Goal: Task Accomplishment & Management: Manage account settings

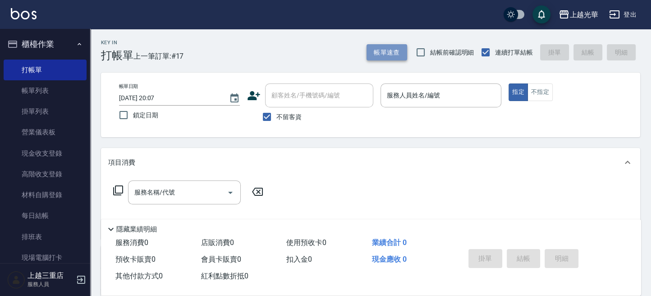
click at [404, 57] on button "帳單速查" at bounding box center [386, 52] width 41 height 17
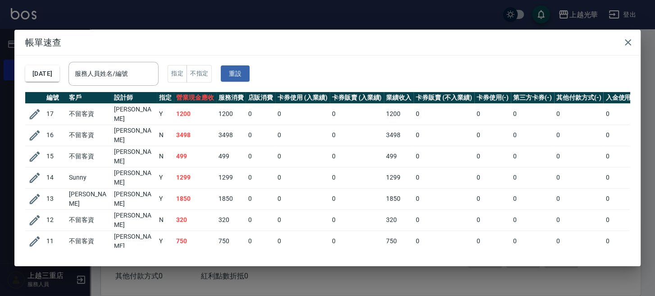
drag, startPoint x: 141, startPoint y: 70, endPoint x: 232, endPoint y: 14, distance: 106.6
click at [148, 63] on div "服務人員姓名/編號" at bounding box center [113, 74] width 90 height 24
click at [34, 135] on icon "button" at bounding box center [35, 135] width 14 height 14
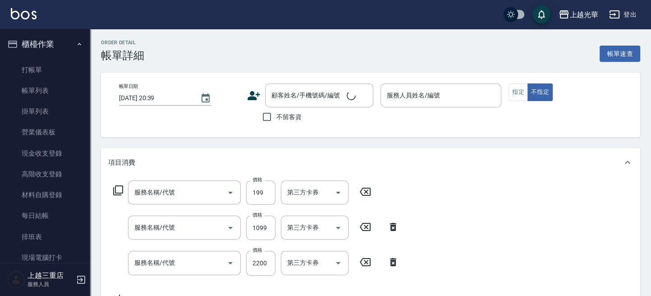
type input "[DATE] 20:02"
checkbox input "true"
type input "喨喨-9"
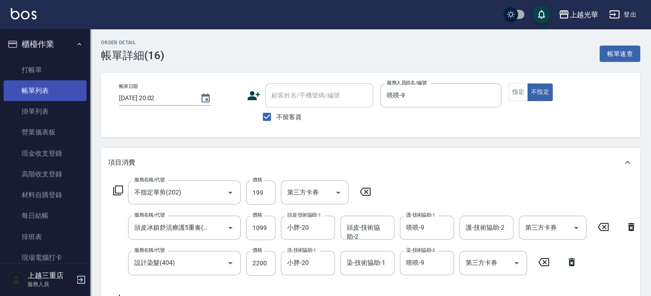
type input "不指定單剪(202)"
type input "頭皮冰鎮舒活療護5重奏(606)"
type input "設計染髮(404)"
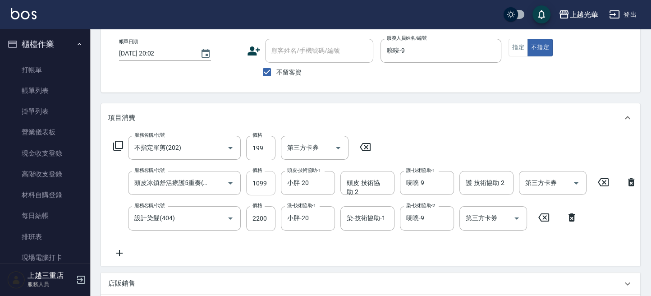
scroll to position [60, 0]
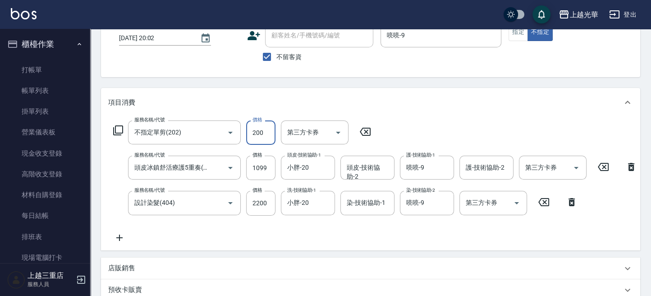
type input "200"
drag, startPoint x: 217, startPoint y: 228, endPoint x: 220, endPoint y: 224, distance: 5.1
click at [217, 227] on div "服務名稱/代號 不指定單剪(202) 服務名稱/代號 價格 200 價格 第三方卡券 第三方卡券 服務名稱/代號 頭皮冰鎮舒活療護5重奏(606) 服務名稱/…" at bounding box center [375, 181] width 534 height 122
click at [265, 176] on input "1099" at bounding box center [260, 167] width 29 height 24
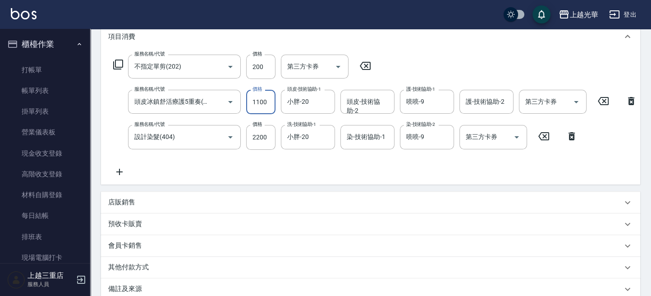
scroll to position [234, 0]
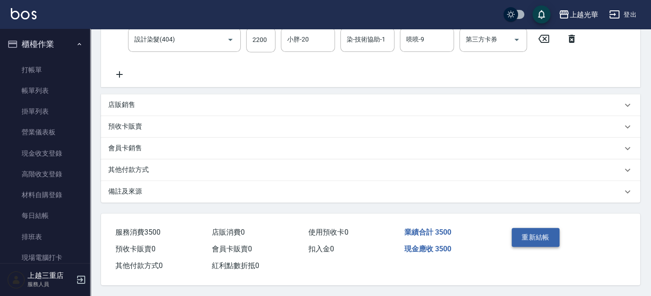
type input "1100"
click at [549, 228] on button "重新結帳" at bounding box center [535, 237] width 48 height 19
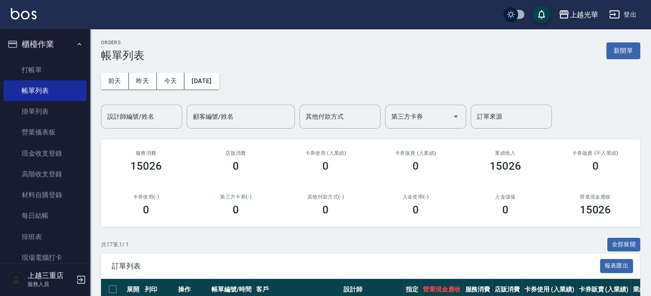
click at [611, 51] on button "新開單" at bounding box center [623, 50] width 34 height 17
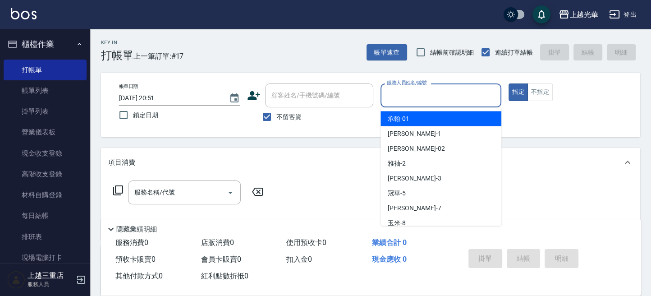
click at [430, 98] on input "服務人員姓名/編號" at bounding box center [440, 95] width 113 height 16
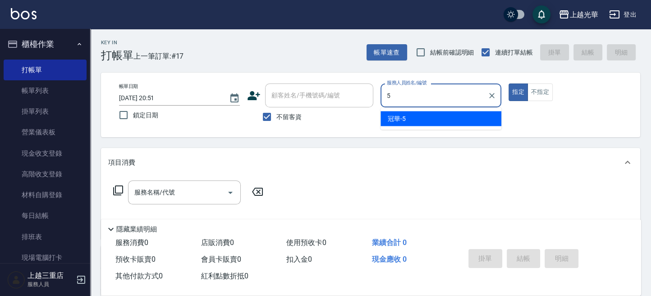
type input "冠華-5"
type button "true"
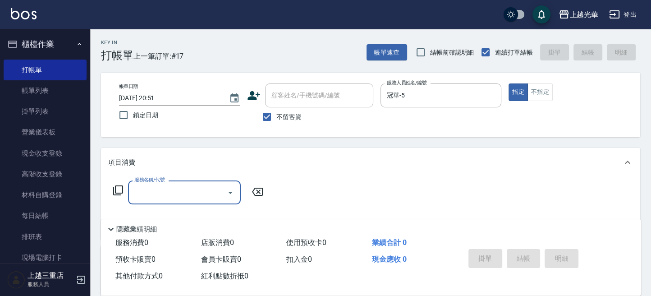
click at [203, 185] on input "服務名稱/代號" at bounding box center [177, 192] width 91 height 16
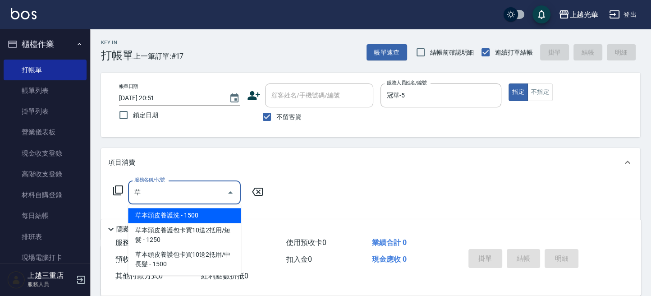
drag, startPoint x: 198, startPoint y: 217, endPoint x: 236, endPoint y: 209, distance: 38.6
click at [206, 215] on span "草本頭皮養護洗 - 1500" at bounding box center [184, 215] width 113 height 15
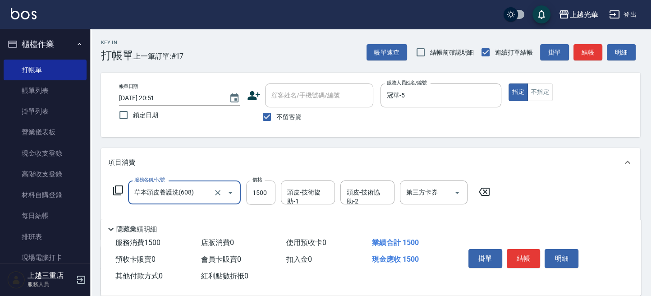
type input "草本頭皮養護洗(608)"
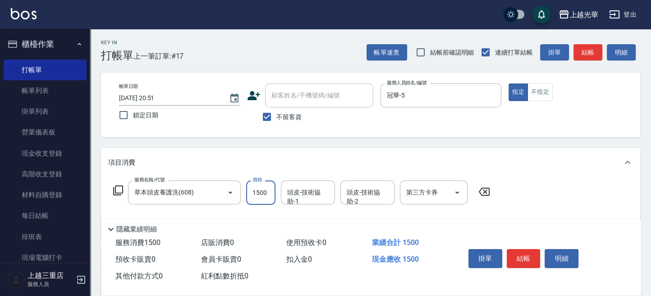
click at [264, 196] on input "1500" at bounding box center [260, 192] width 29 height 24
type input "1800"
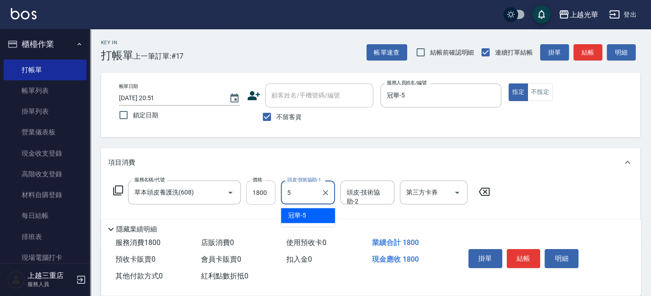
type input "冠華-5"
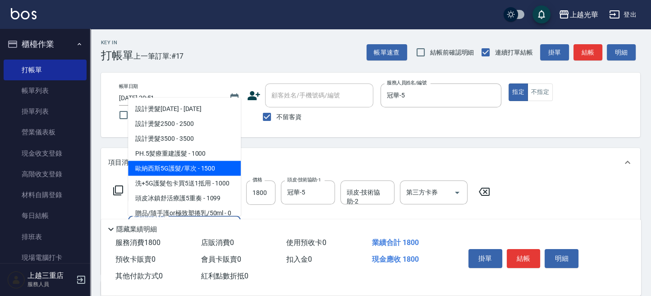
click at [211, 170] on span "歐納西斯5G護髮/單次 - 1500" at bounding box center [184, 167] width 113 height 15
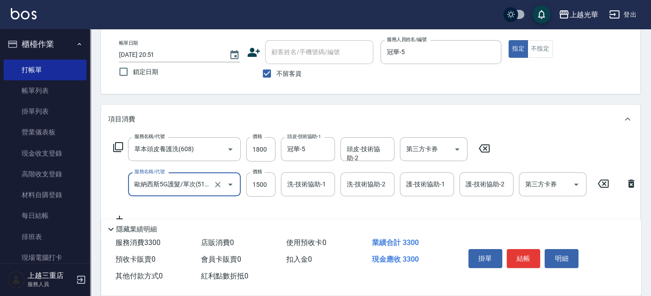
scroll to position [60, 0]
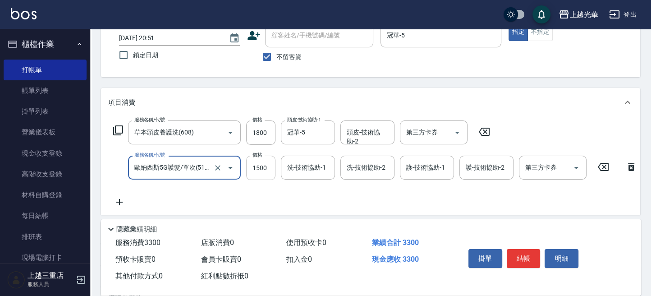
type input "歐納西斯5G護髮/單次(514)"
click at [258, 165] on input "1500" at bounding box center [260, 167] width 29 height 24
type input "1000"
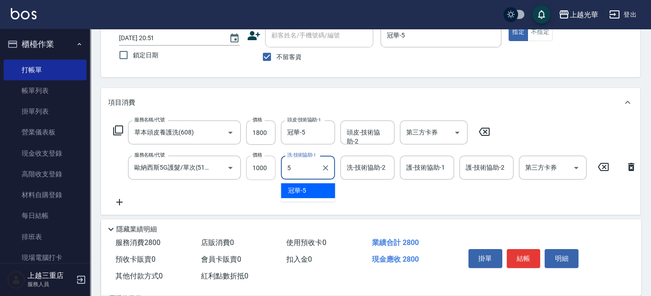
type input "冠華-5"
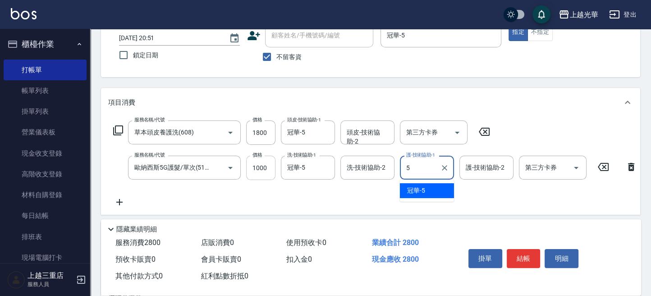
type input "冠華-5"
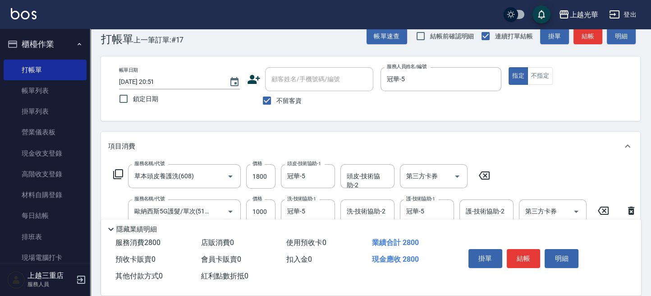
scroll to position [0, 0]
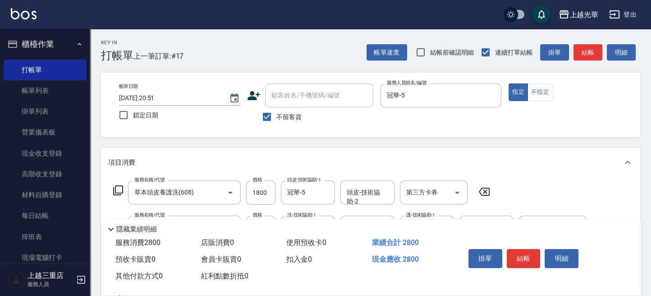
click at [556, 116] on div "帳單日期 [DATE] 20:51 鎖定日期 顧客姓名/手機號碼/編號 顧客姓名/手機號碼/編號 不留客資 服務人員姓名/編號 冠華-5 服務人員姓名/編號 …" at bounding box center [370, 104] width 517 height 43
click at [588, 52] on button "結帳" at bounding box center [587, 52] width 29 height 17
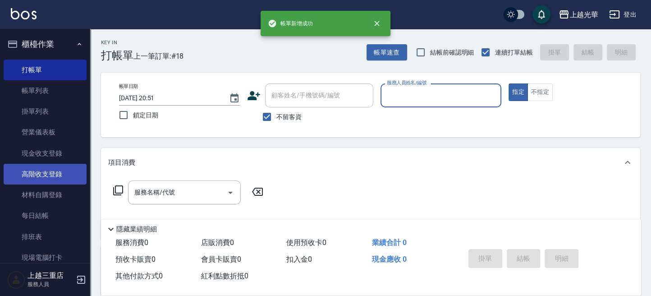
scroll to position [300, 0]
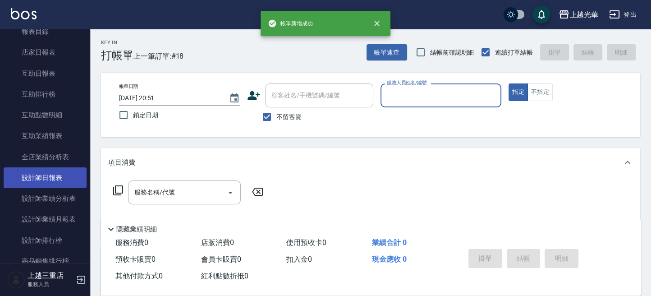
click at [52, 170] on link "設計師日報表" at bounding box center [45, 177] width 83 height 21
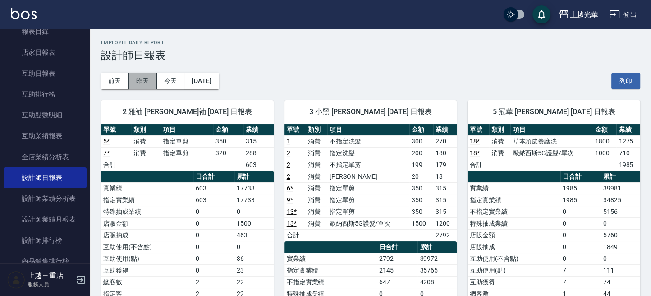
click at [143, 81] on button "昨天" at bounding box center [143, 81] width 28 height 17
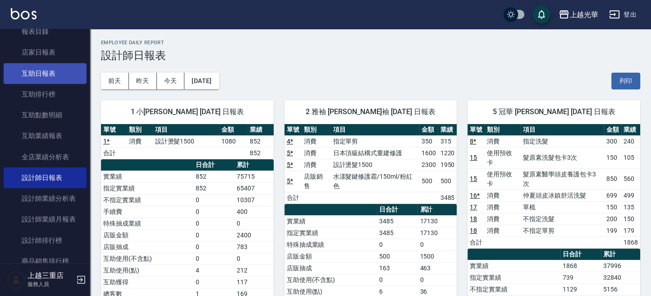
scroll to position [240, 0]
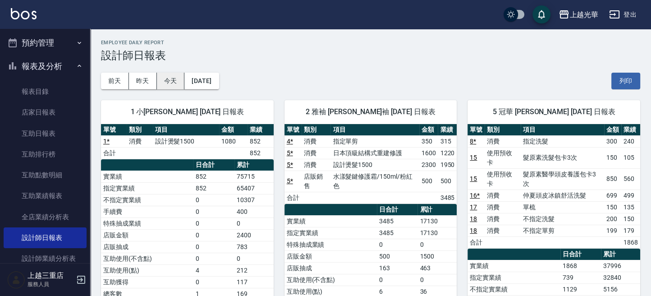
click at [173, 84] on button "今天" at bounding box center [171, 81] width 28 height 17
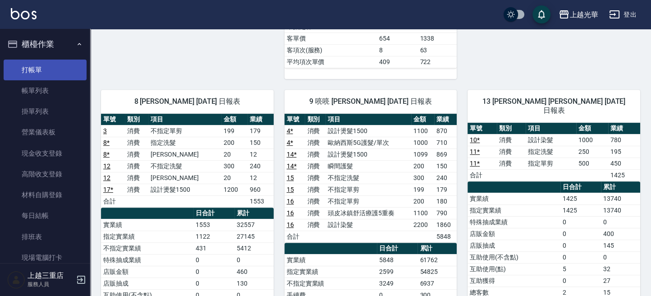
click at [41, 73] on link "打帳單" at bounding box center [45, 69] width 83 height 21
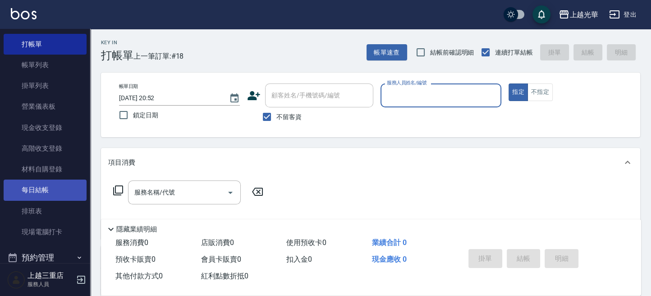
scroll to position [60, 0]
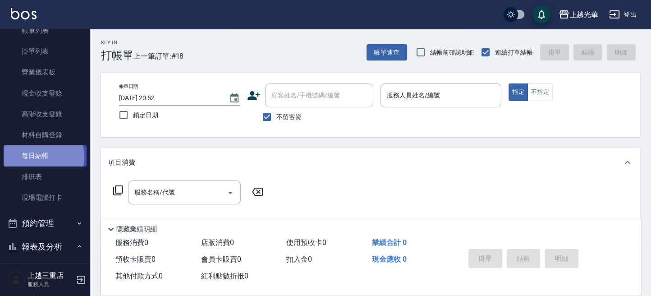
click at [41, 156] on link "每日結帳" at bounding box center [45, 155] width 83 height 21
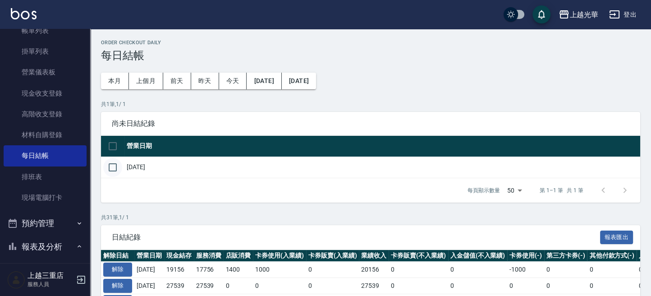
click at [111, 171] on input "checkbox" at bounding box center [112, 167] width 19 height 19
checkbox input "true"
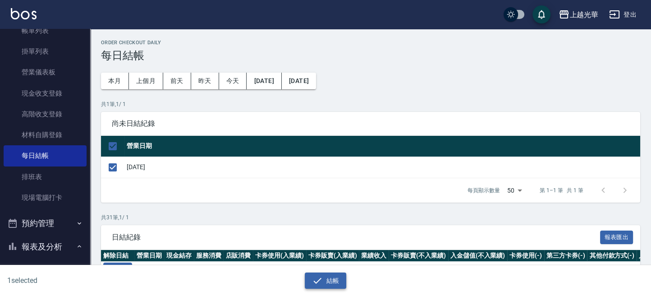
click at [322, 278] on icon "button" at bounding box center [317, 280] width 11 height 11
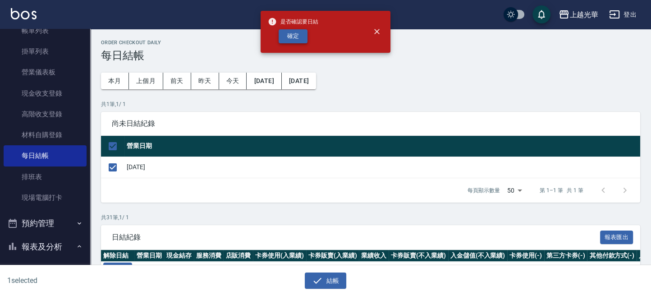
drag, startPoint x: 290, startPoint y: 28, endPoint x: 296, endPoint y: 38, distance: 11.1
click at [294, 36] on div "是否確認要日結 確定" at bounding box center [293, 32] width 50 height 36
click at [293, 34] on button "確定" at bounding box center [292, 36] width 29 height 14
checkbox input "false"
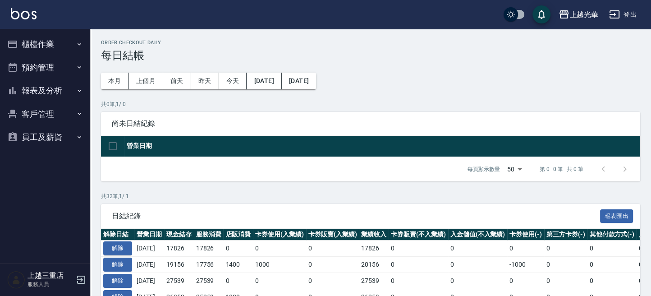
click at [56, 50] on button "櫃檯作業" at bounding box center [45, 43] width 83 height 23
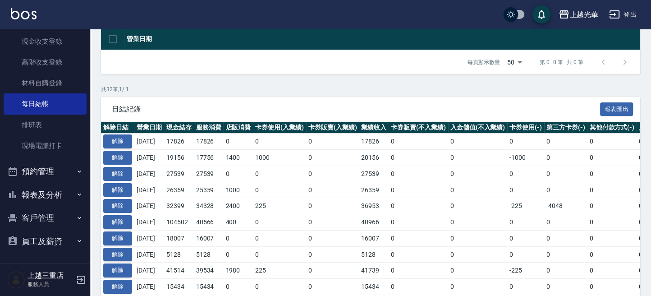
scroll to position [120, 0]
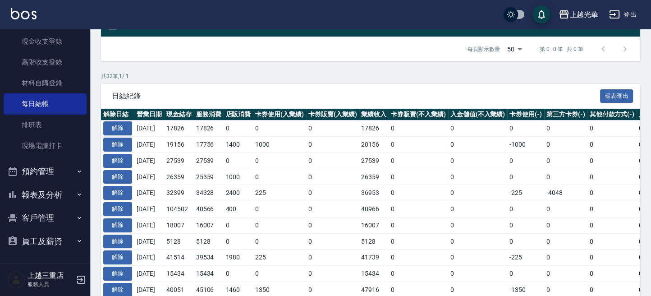
click at [51, 189] on button "報表及分析" at bounding box center [45, 194] width 83 height 23
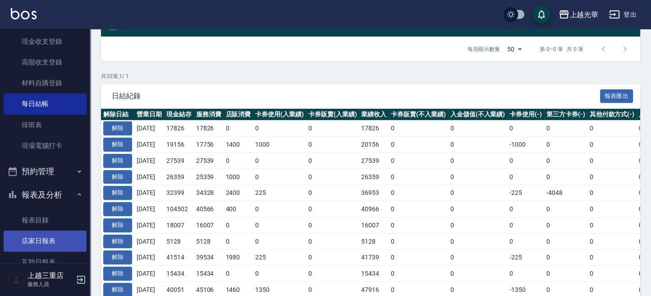
click at [53, 237] on link "店家日報表" at bounding box center [45, 240] width 83 height 21
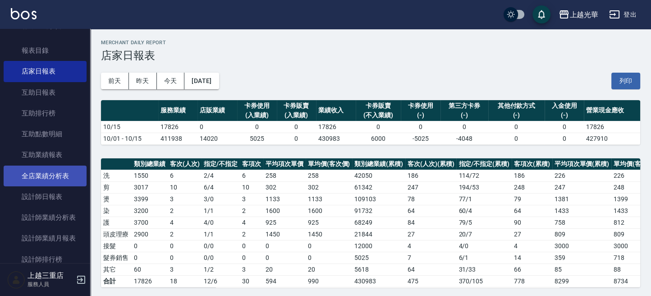
scroll to position [352, 0]
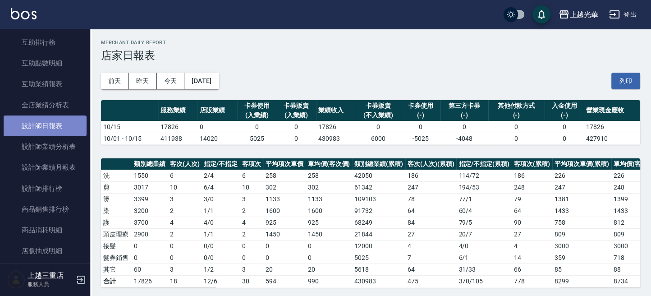
click at [45, 130] on link "設計師日報表" at bounding box center [45, 125] width 83 height 21
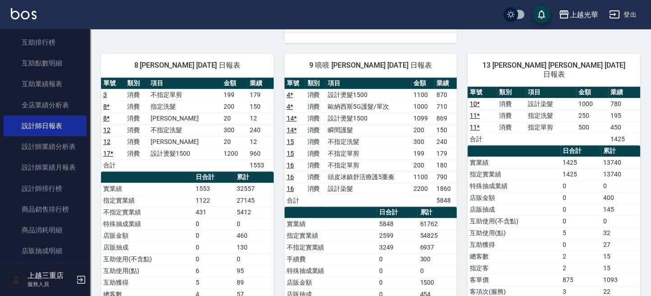
scroll to position [420, 0]
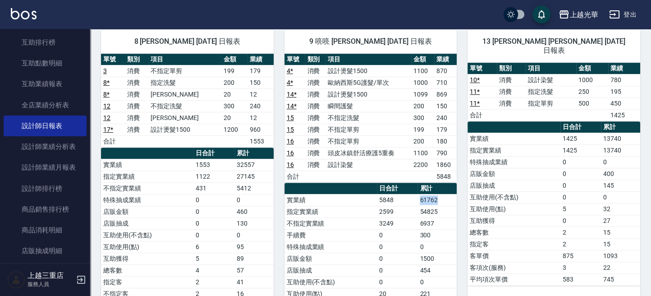
drag, startPoint x: 421, startPoint y: 196, endPoint x: 440, endPoint y: 197, distance: 19.0
click at [440, 196] on tr "實業績 5848 61762" at bounding box center [370, 200] width 173 height 12
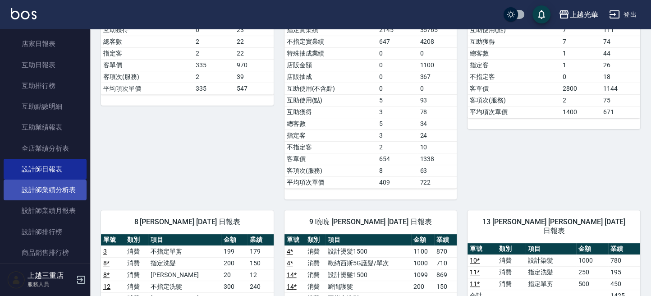
scroll to position [352, 0]
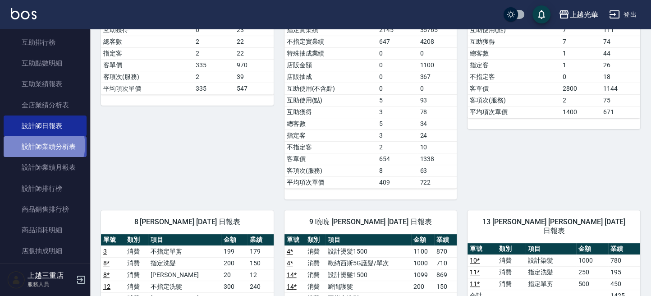
click at [43, 145] on link "設計師業績分析表" at bounding box center [45, 146] width 83 height 21
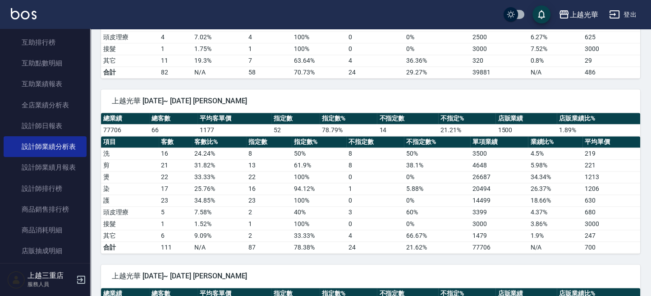
scroll to position [1081, 0]
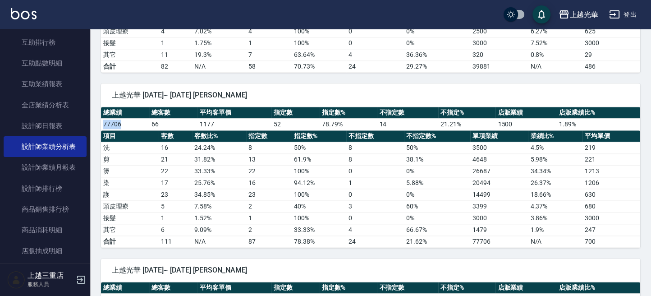
drag, startPoint x: 105, startPoint y: 116, endPoint x: 155, endPoint y: 146, distance: 57.8
click at [137, 128] on div "總業績 總客數 平均客單價 指定數 指定數% 不指定數 不指定% 店販業績 店販業績比% 77706 66 1177 52 78.79 % 14 21.21 …" at bounding box center [370, 177] width 539 height 141
click at [157, 153] on td "剪" at bounding box center [130, 159] width 58 height 12
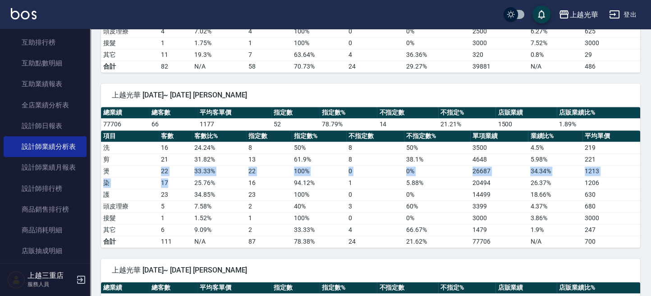
drag, startPoint x: 161, startPoint y: 162, endPoint x: 170, endPoint y: 170, distance: 12.1
click at [170, 170] on tbody "洗 16 24.24 % 8 50 % 8 50 % 3500 4.5 % 219 剪 21 31.82 % 13 61.9 % 8 38.1 % 4648 …" at bounding box center [370, 193] width 539 height 105
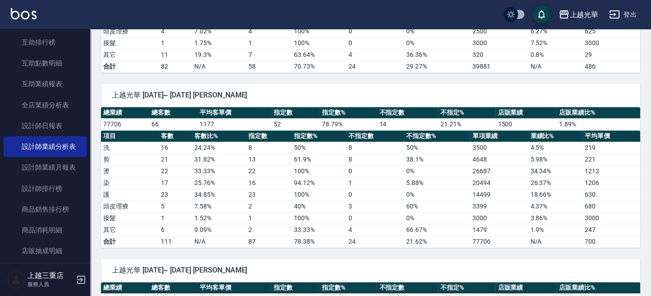
click at [193, 188] on td "34.85 %" at bounding box center [219, 194] width 54 height 12
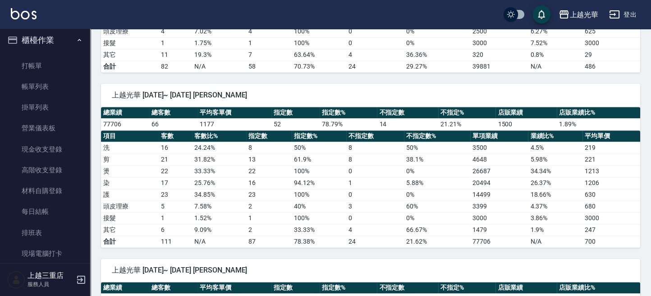
scroll to position [0, 0]
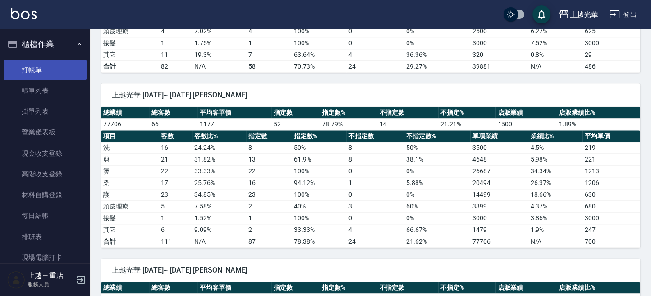
click at [48, 66] on link "打帳單" at bounding box center [45, 69] width 83 height 21
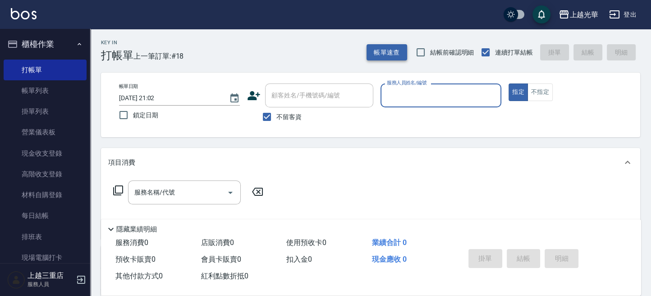
click at [395, 55] on button "帳單速查" at bounding box center [386, 52] width 41 height 17
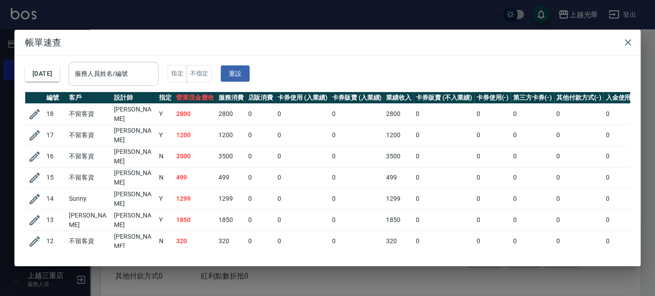
click at [155, 78] on input "服務人員姓名/編號" at bounding box center [114, 74] width 82 height 16
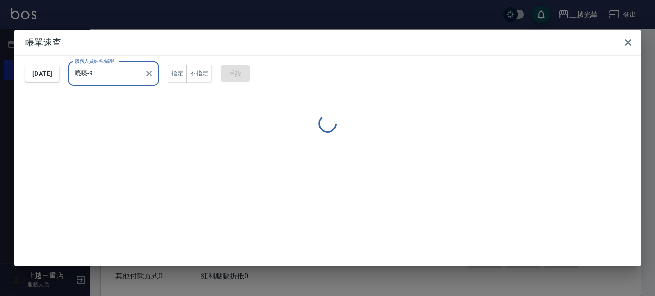
type input "喨喨-9"
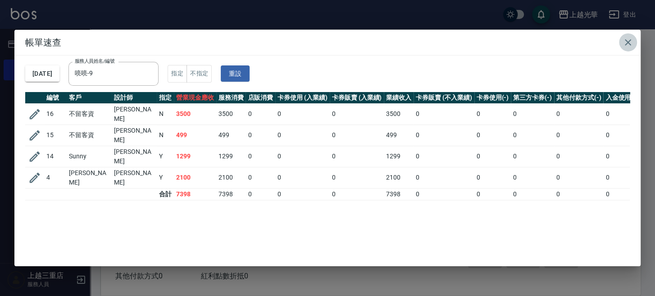
drag, startPoint x: 627, startPoint y: 40, endPoint x: 572, endPoint y: 48, distance: 55.6
click at [627, 39] on icon "button" at bounding box center [628, 42] width 11 height 11
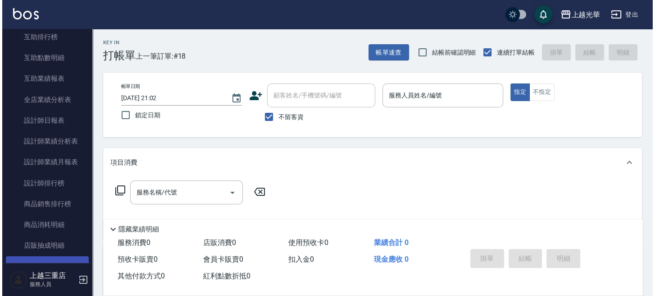
scroll to position [420, 0]
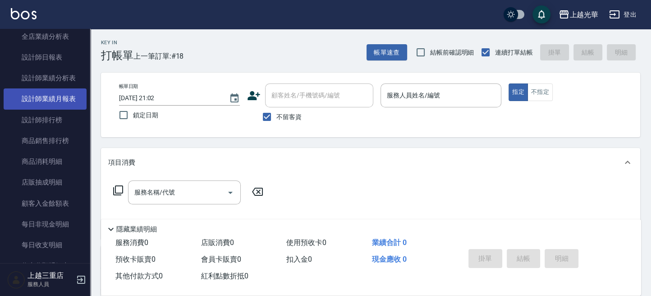
click at [51, 94] on link "設計師業績月報表" at bounding box center [45, 98] width 83 height 21
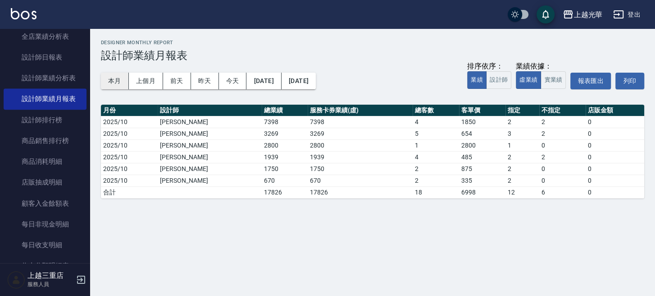
click at [111, 83] on button "本月" at bounding box center [115, 81] width 28 height 17
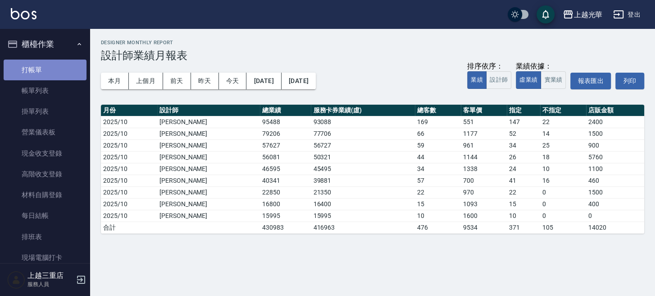
click at [48, 74] on link "打帳單" at bounding box center [45, 69] width 83 height 21
